Goal: Browse casually

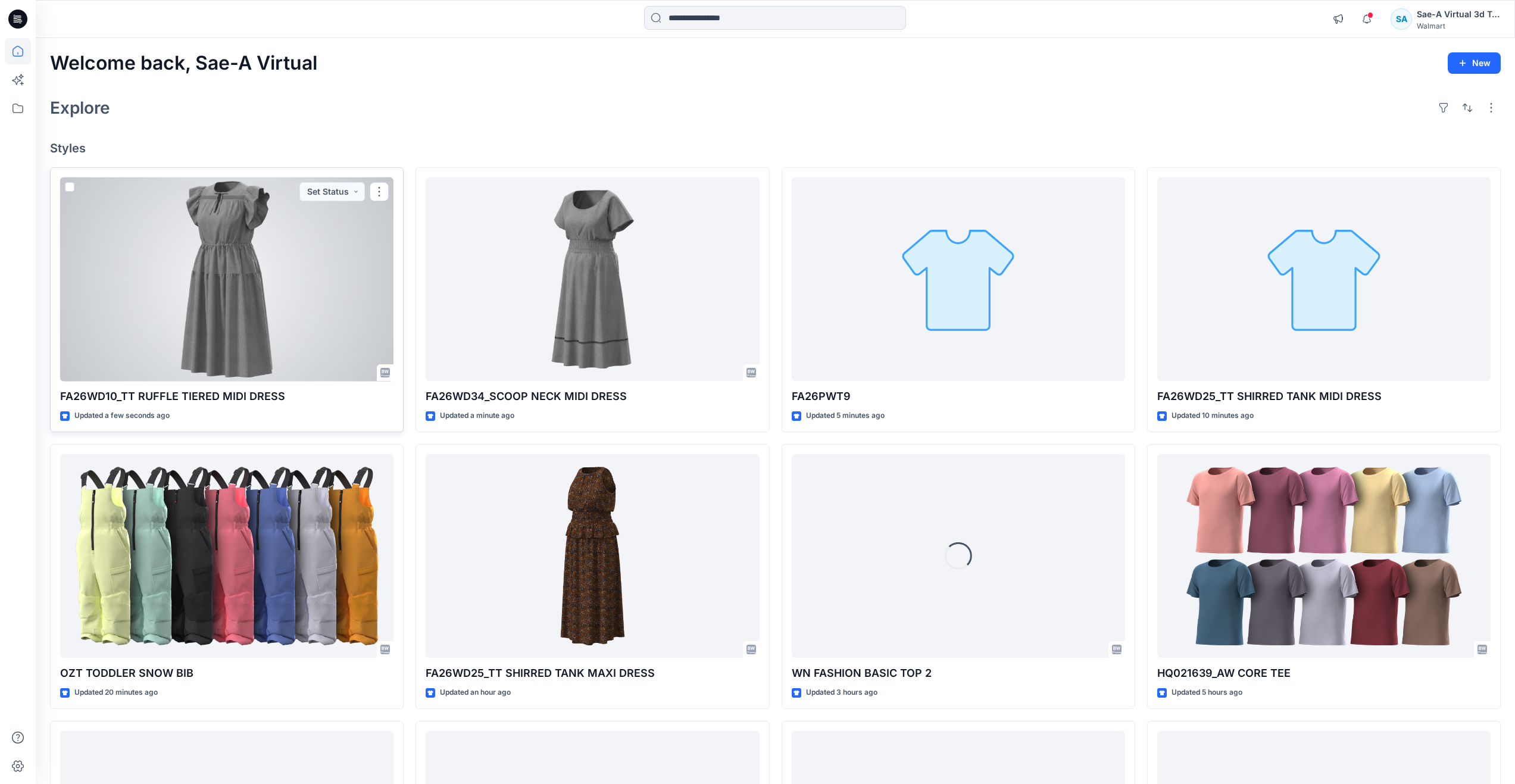
click at [133, 274] on div at bounding box center [227, 279] width 333 height 204
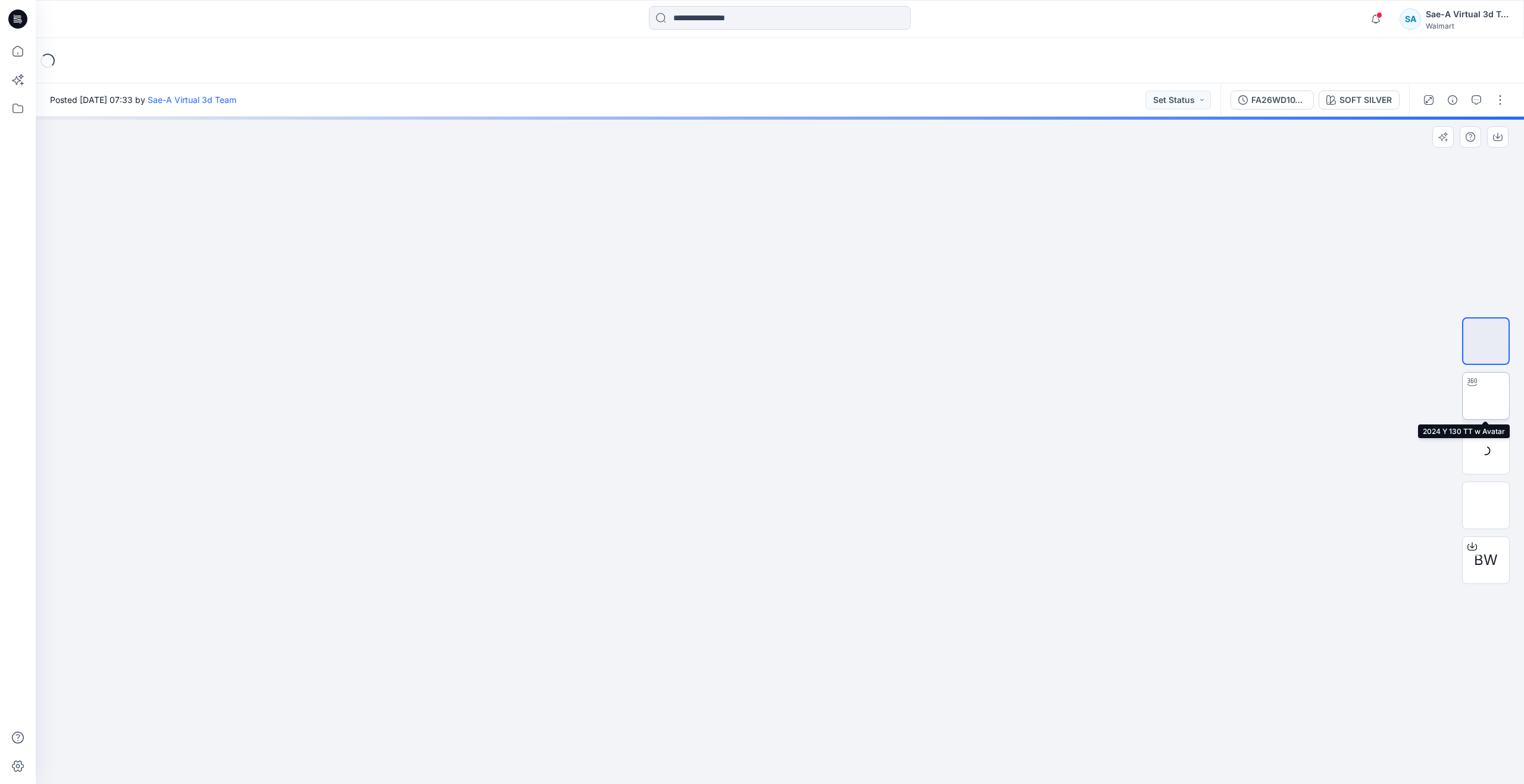
click at [1486, 396] on img at bounding box center [1486, 396] width 0 height 0
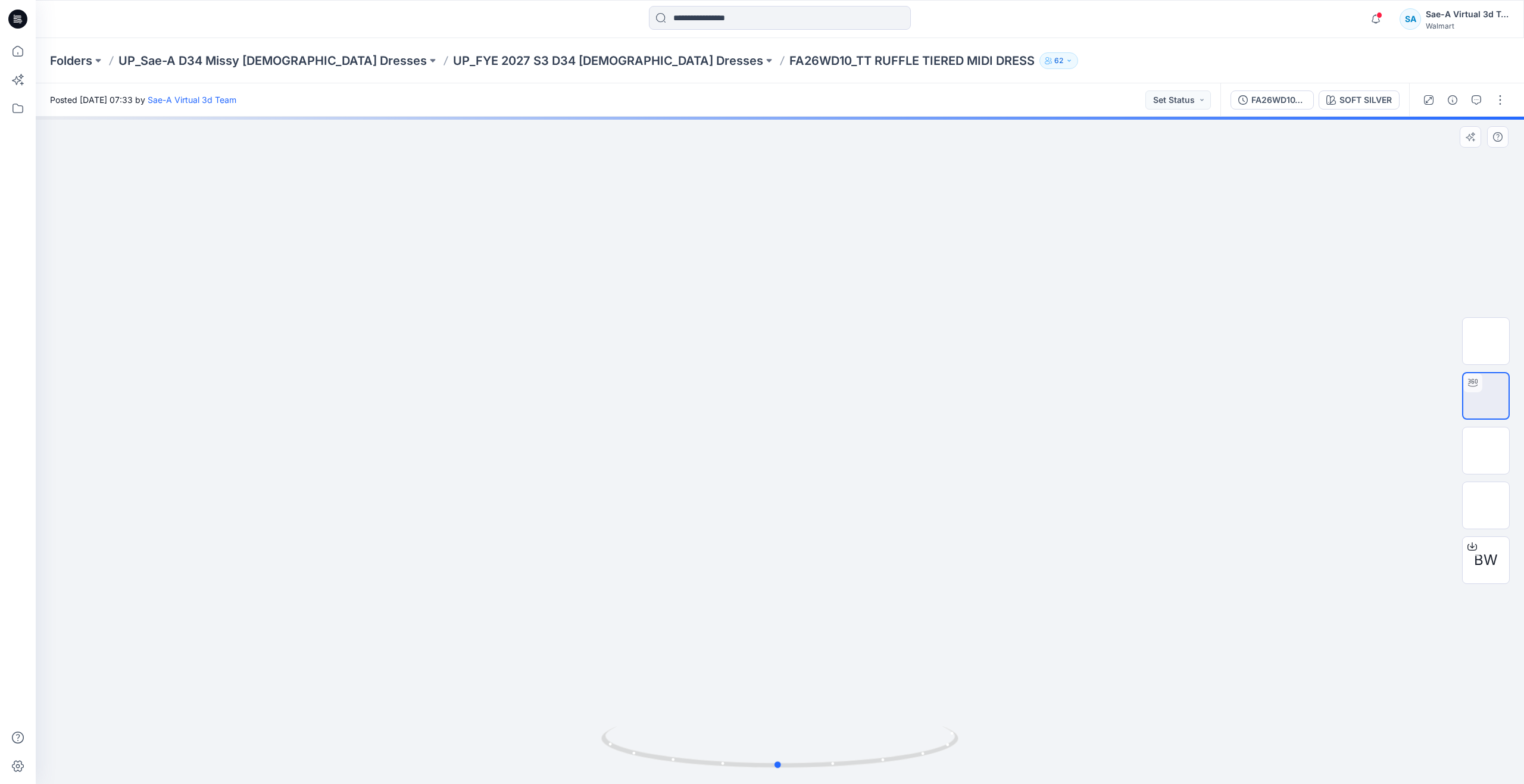
drag, startPoint x: 859, startPoint y: 574, endPoint x: 856, endPoint y: 546, distance: 28.2
drag, startPoint x: 846, startPoint y: 612, endPoint x: 837, endPoint y: 492, distance: 120.3
drag, startPoint x: 782, startPoint y: 763, endPoint x: 817, endPoint y: 728, distance: 49.5
click at [817, 728] on icon at bounding box center [781, 749] width 360 height 45
drag, startPoint x: 807, startPoint y: 424, endPoint x: 793, endPoint y: 716, distance: 292.3
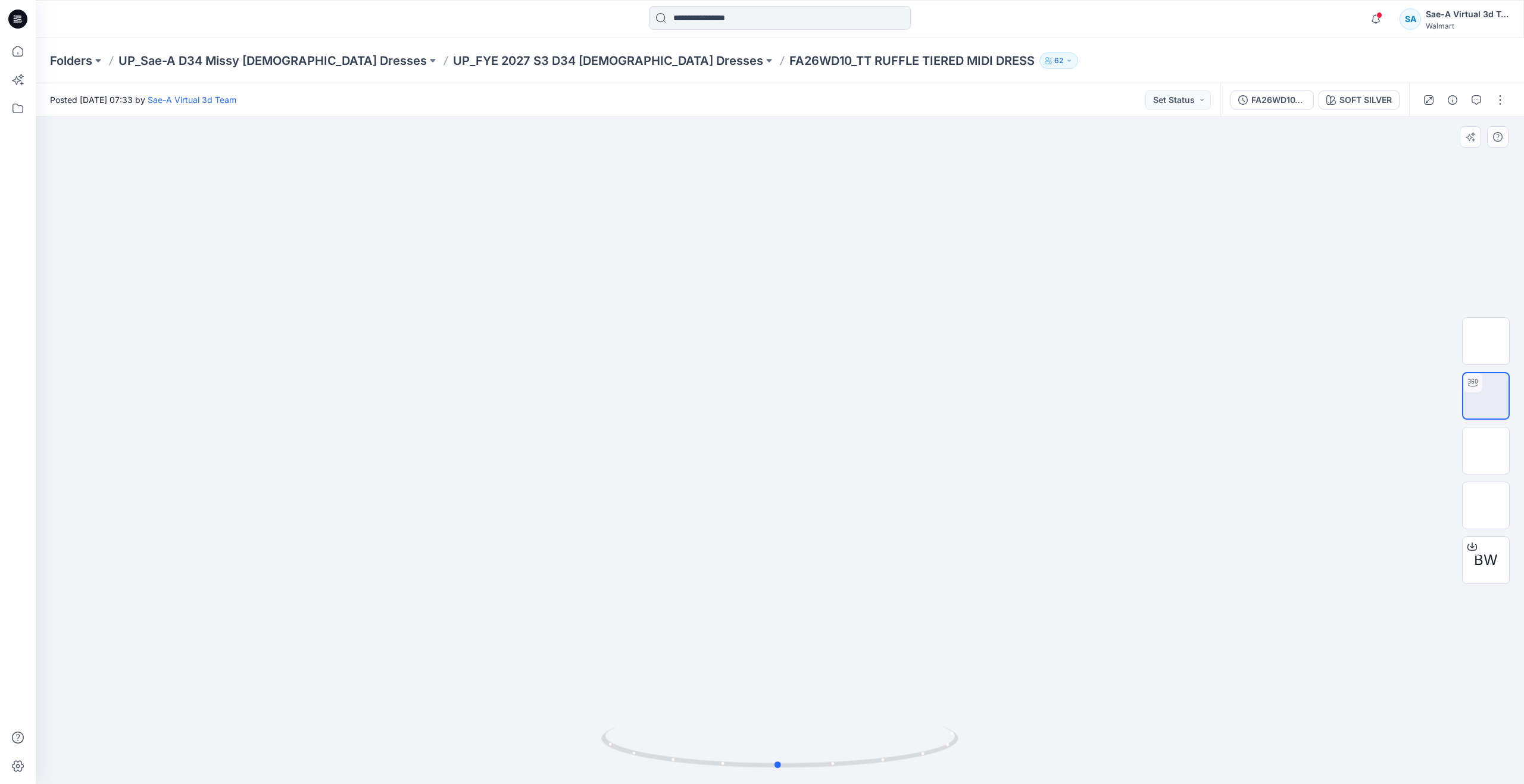
drag, startPoint x: 811, startPoint y: 764, endPoint x: 778, endPoint y: 689, distance: 81.9
click at [778, 689] on div at bounding box center [780, 450] width 1488 height 667
click at [1285, 102] on div "FA26WD10_SOFT SILVER" at bounding box center [1279, 100] width 55 height 13
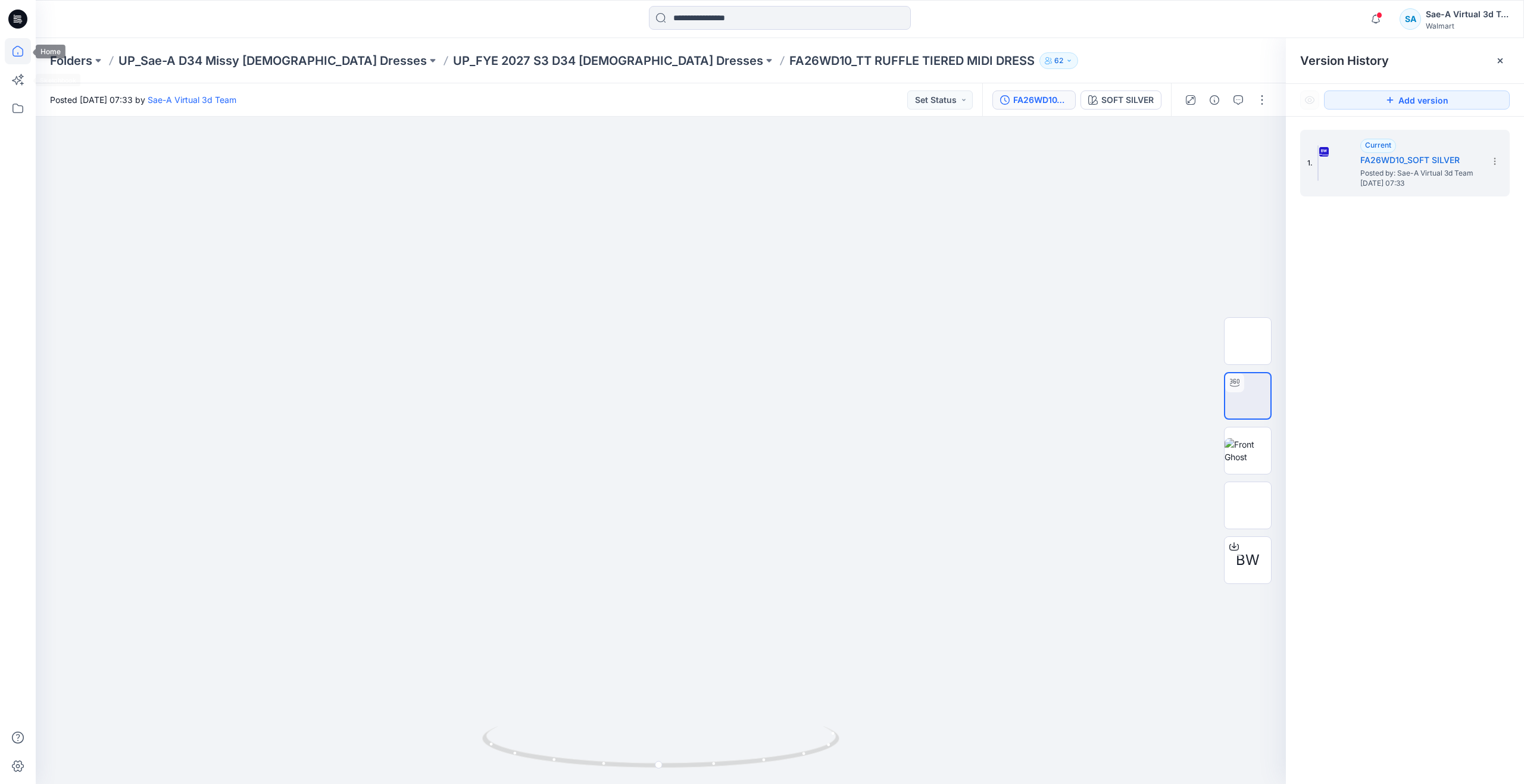
click at [23, 59] on icon at bounding box center [18, 51] width 26 height 26
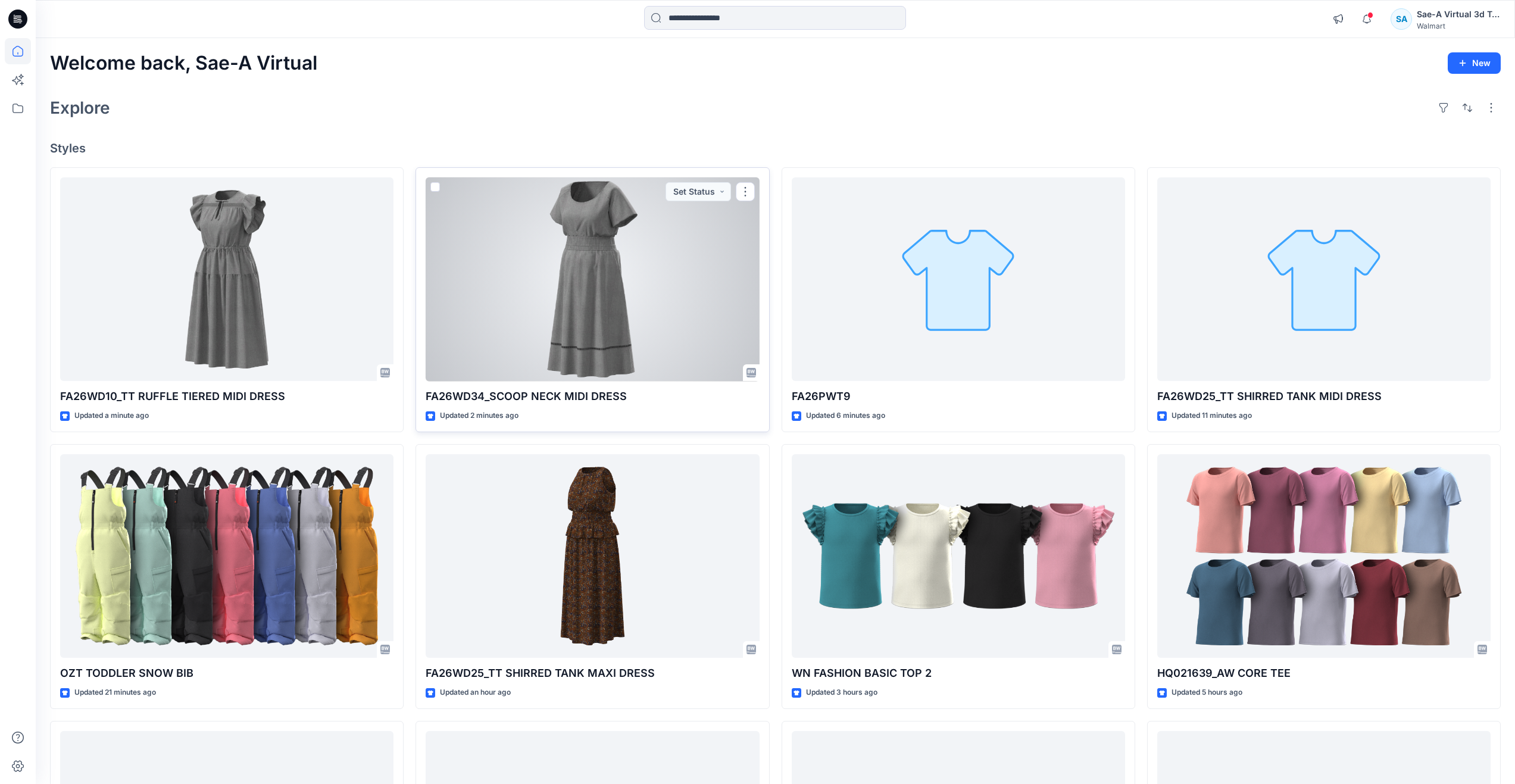
click at [548, 336] on div at bounding box center [592, 279] width 333 height 204
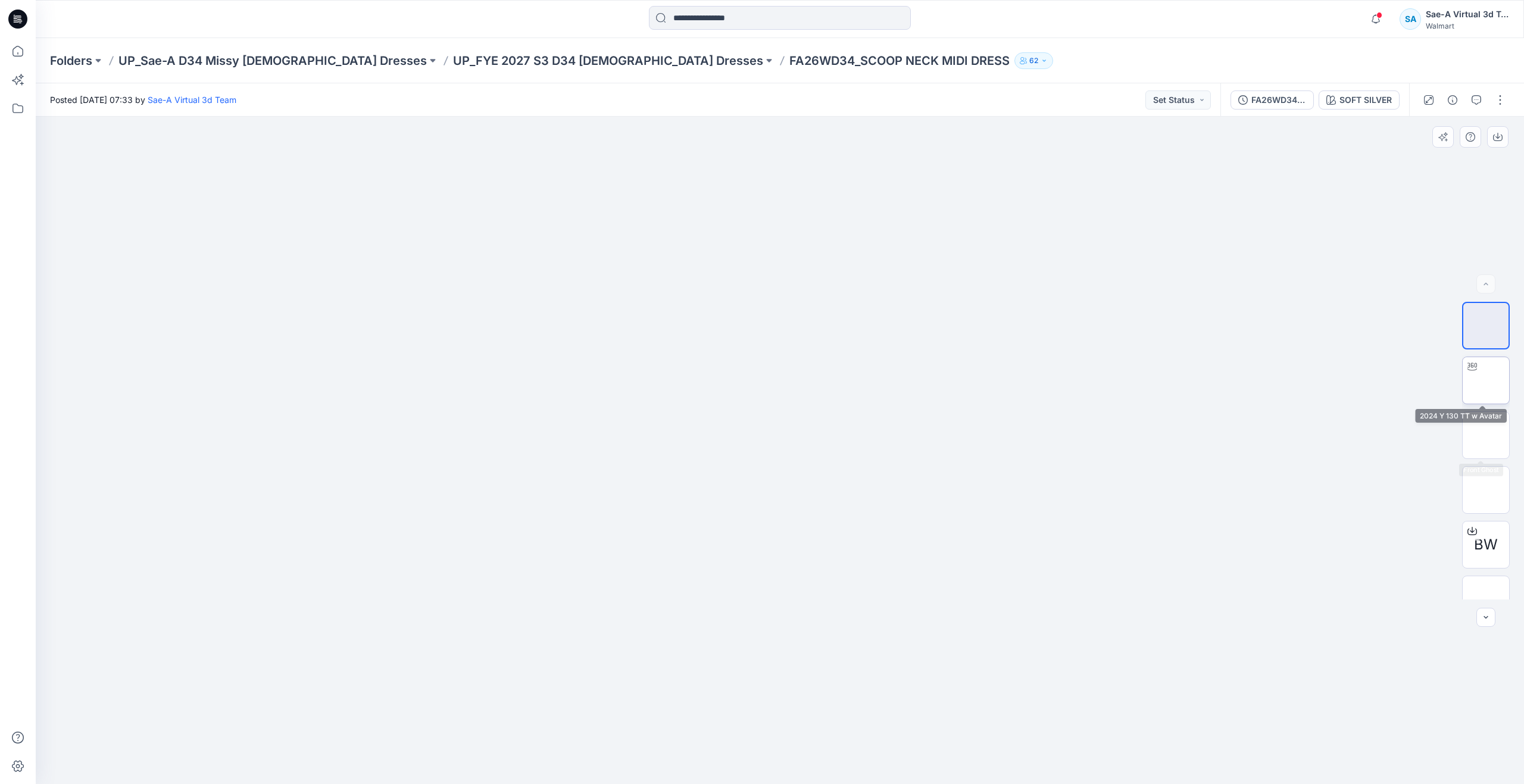
click at [1486, 380] on img at bounding box center [1486, 380] width 0 height 0
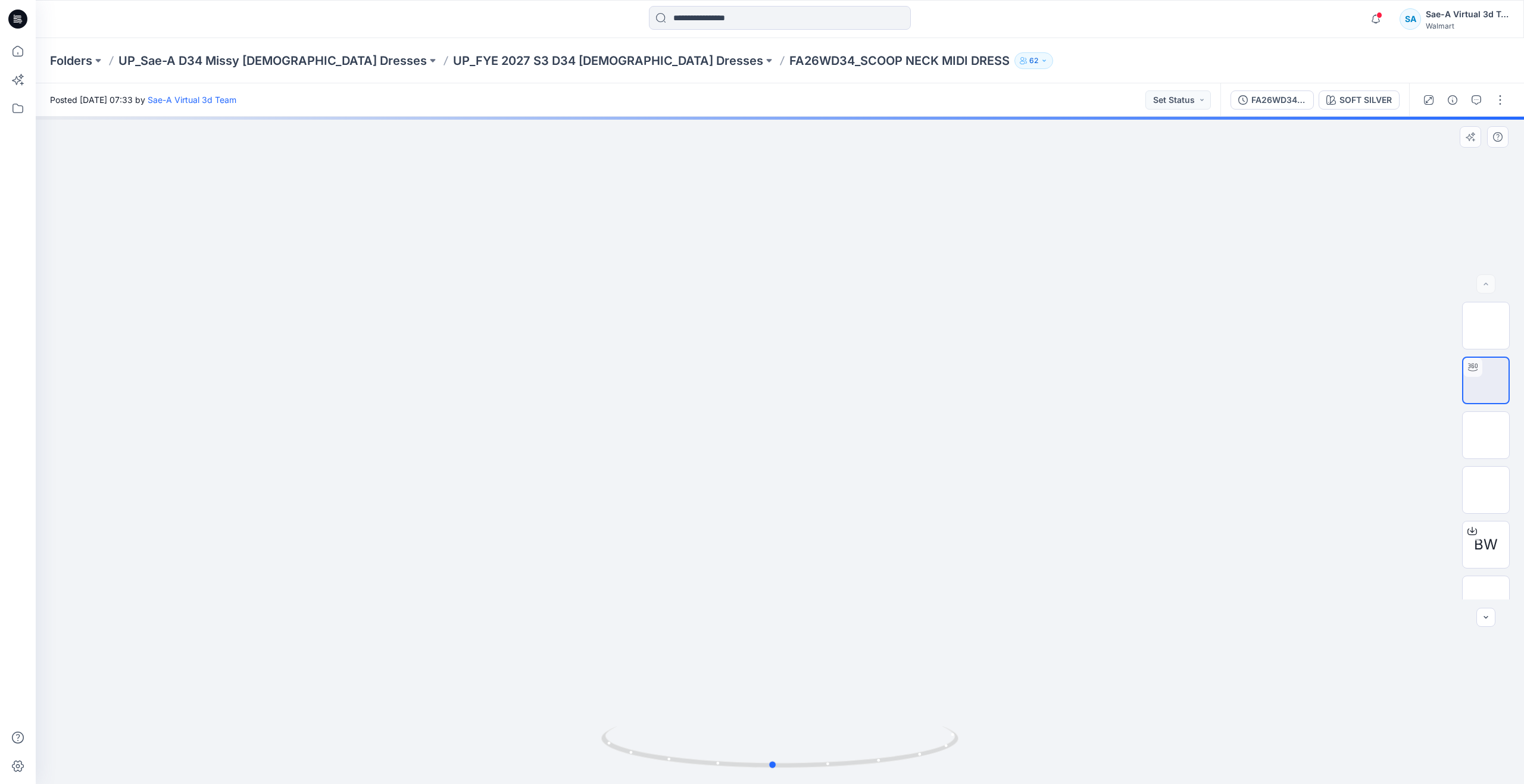
drag, startPoint x: 787, startPoint y: 766, endPoint x: 1137, endPoint y: 683, distance: 359.7
click at [1137, 683] on div at bounding box center [780, 450] width 1488 height 667
click at [22, 44] on icon at bounding box center [18, 51] width 26 height 26
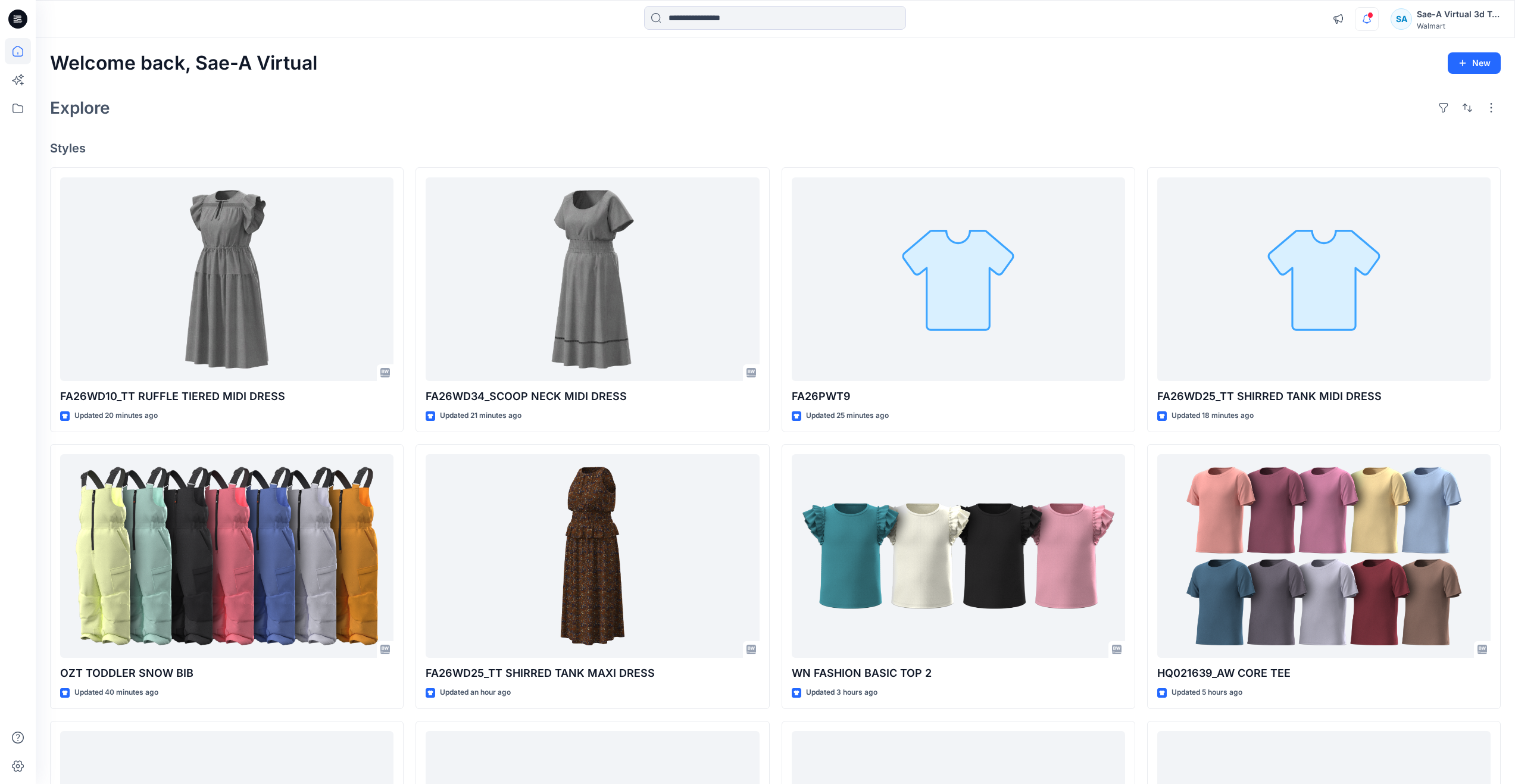
click at [1362, 26] on icon "button" at bounding box center [1367, 19] width 22 height 24
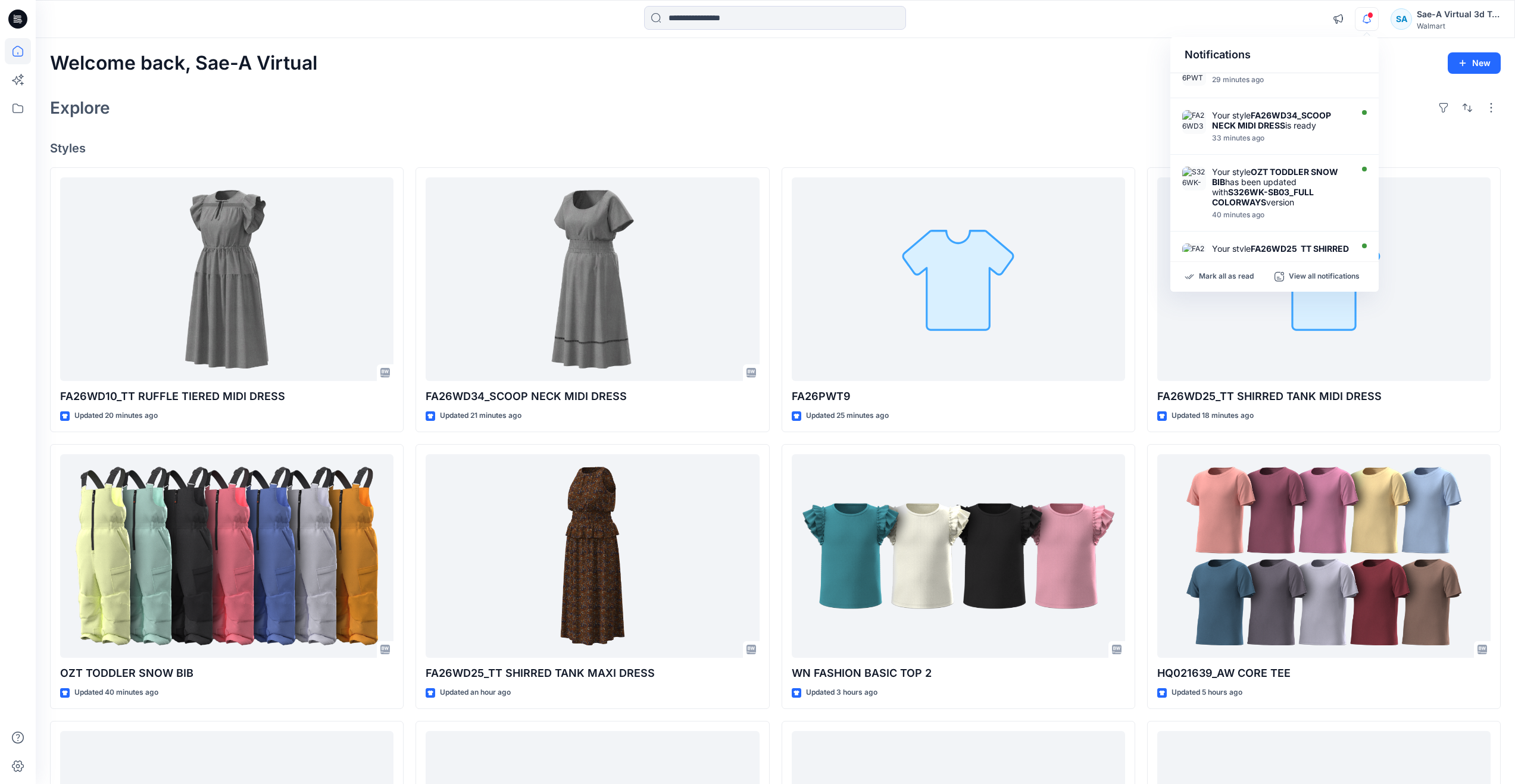
scroll to position [179, 0]
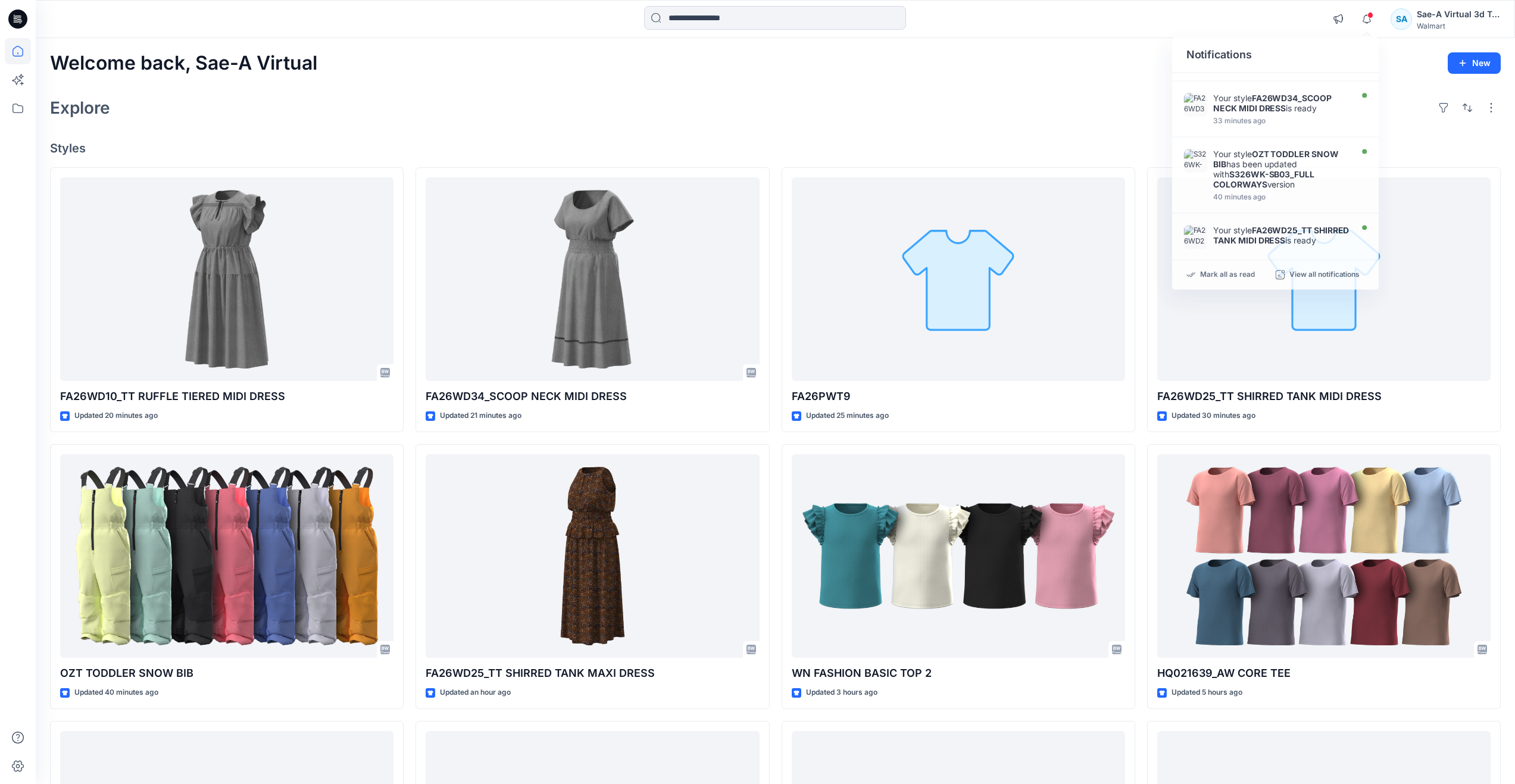
click at [697, 95] on div "Explore" at bounding box center [776, 107] width 1451 height 28
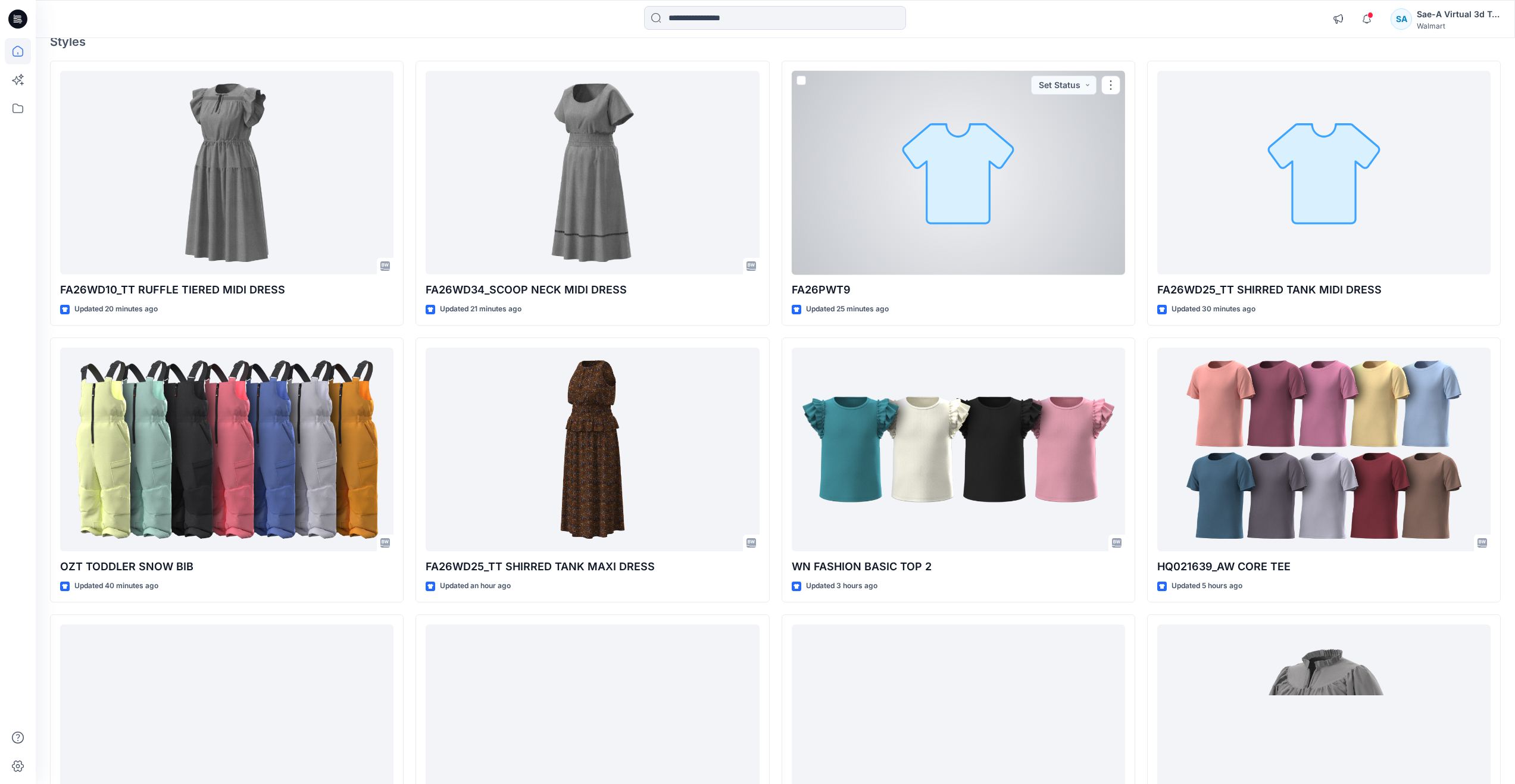
scroll to position [0, 0]
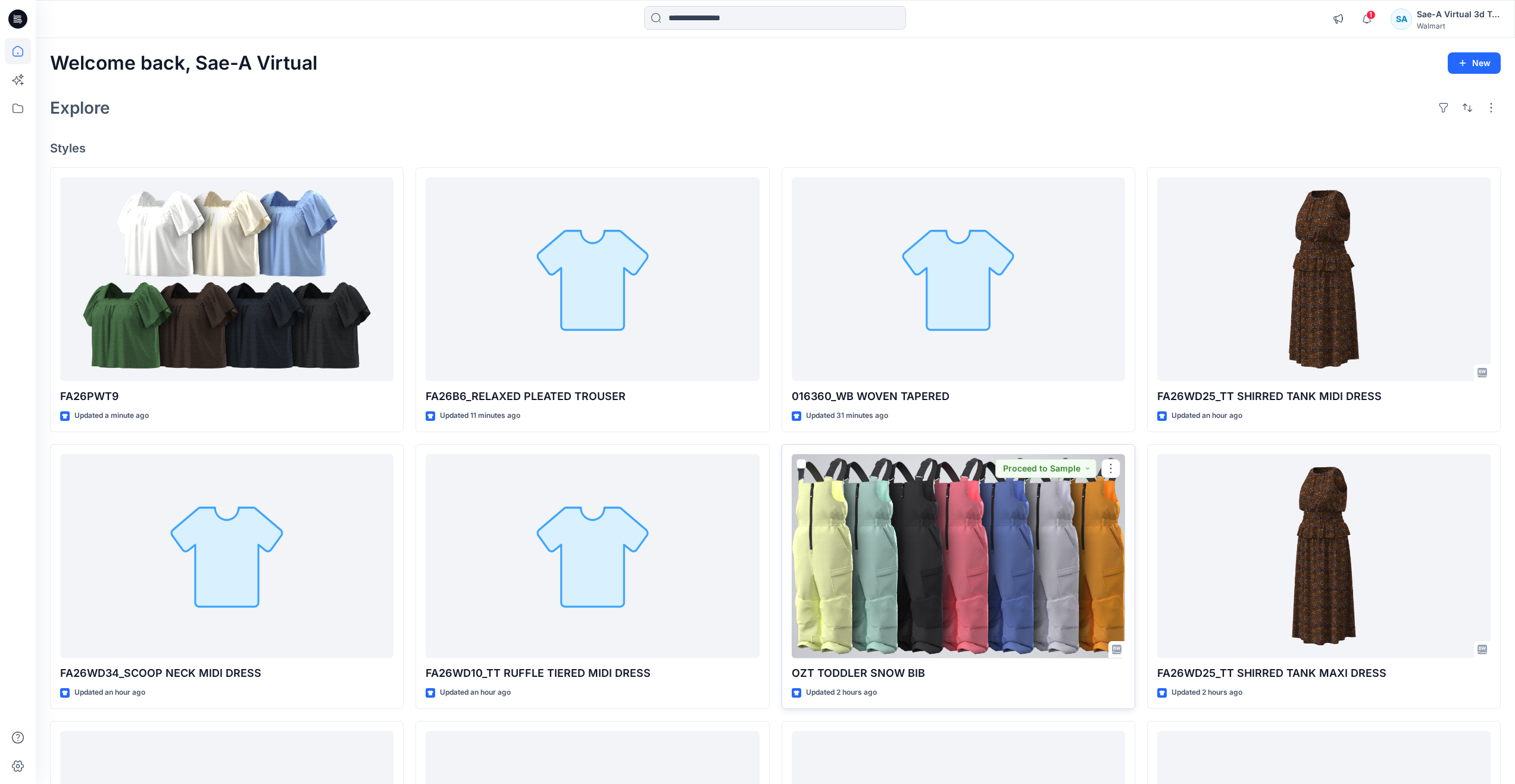
click at [909, 562] on div at bounding box center [959, 556] width 333 height 204
